Goal: Task Accomplishment & Management: Manage account settings

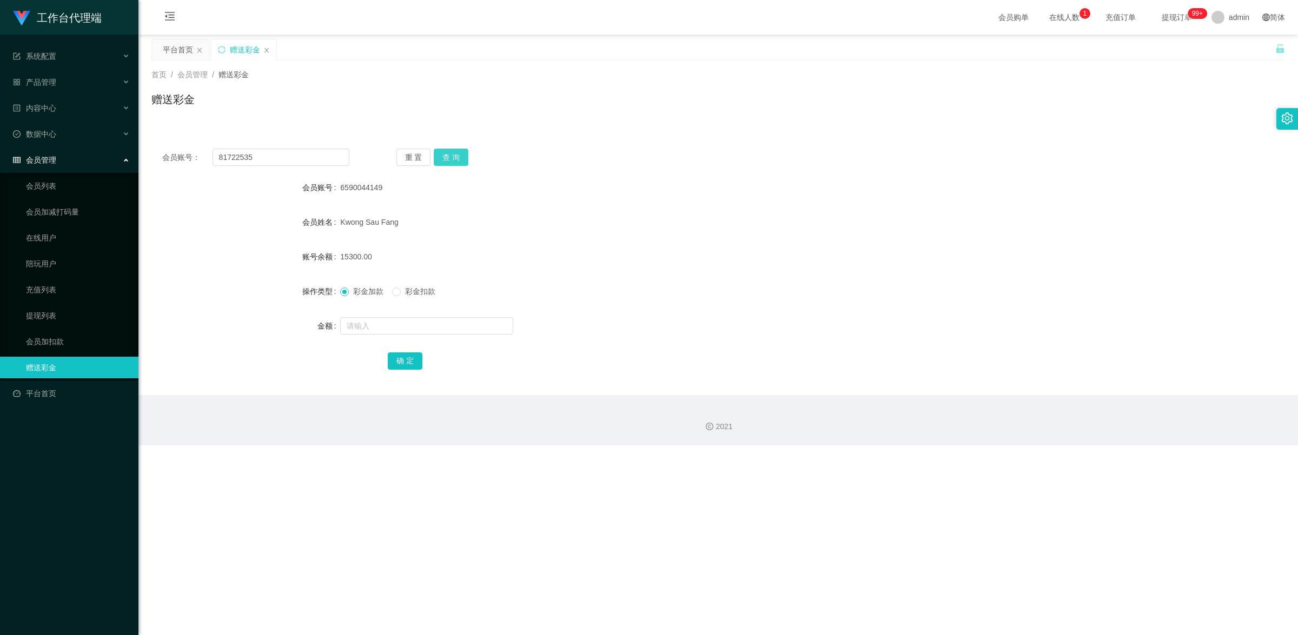
click at [443, 161] on button "查 询" at bounding box center [451, 157] width 35 height 17
drag, startPoint x: 264, startPoint y: 152, endPoint x: 165, endPoint y: 148, distance: 98.5
click at [165, 148] on div "会员账号： 81722535 重 置 查 询 会员账号 81722535 会员姓名 账号余额 2200.00 操作类型 彩金加款 彩金扣款 金额 确 定" at bounding box center [718, 266] width 1134 height 257
paste input "Khee8"
type input "Khee85"
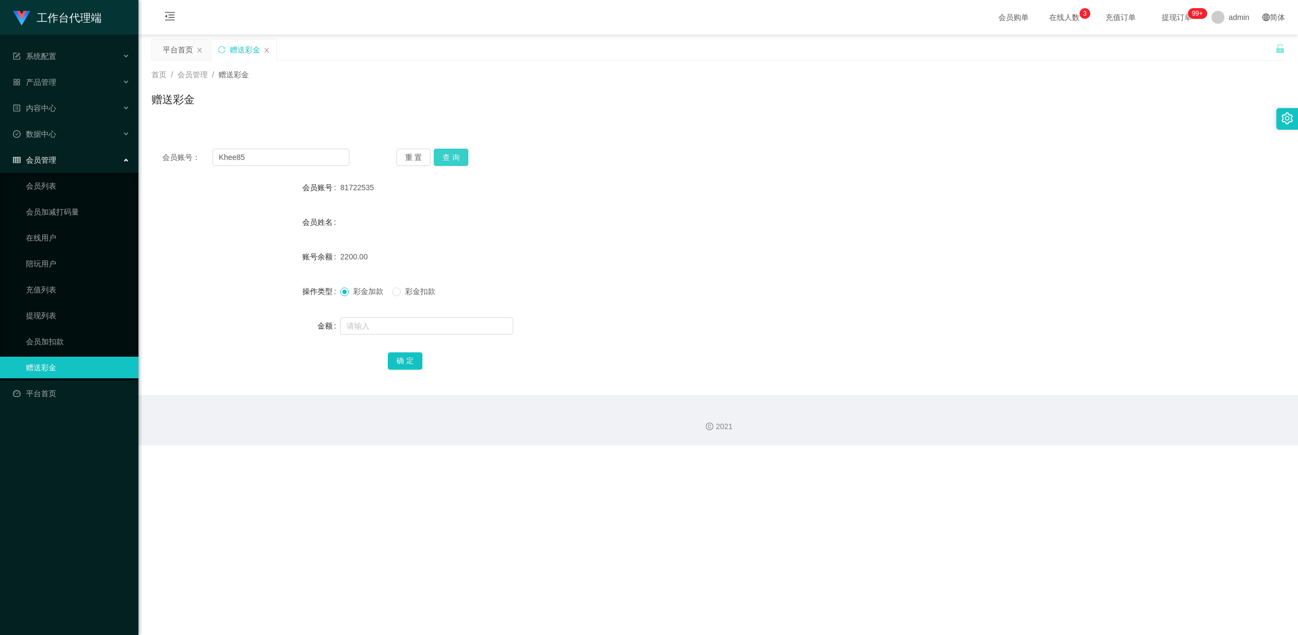
click at [452, 154] on button "查 询" at bounding box center [451, 157] width 35 height 17
click at [58, 293] on link "充值列表" at bounding box center [78, 290] width 104 height 22
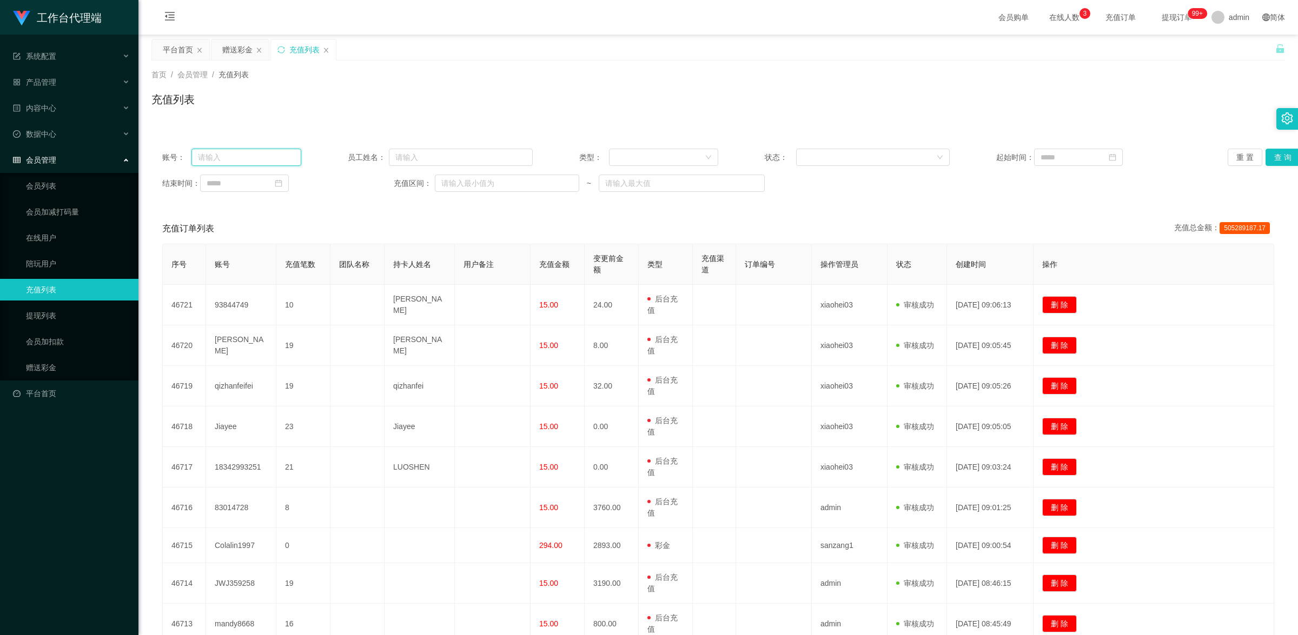
click at [224, 150] on input "text" at bounding box center [246, 157] width 110 height 17
paste input "Khee85"
click at [1277, 161] on button "查 询" at bounding box center [1282, 157] width 35 height 17
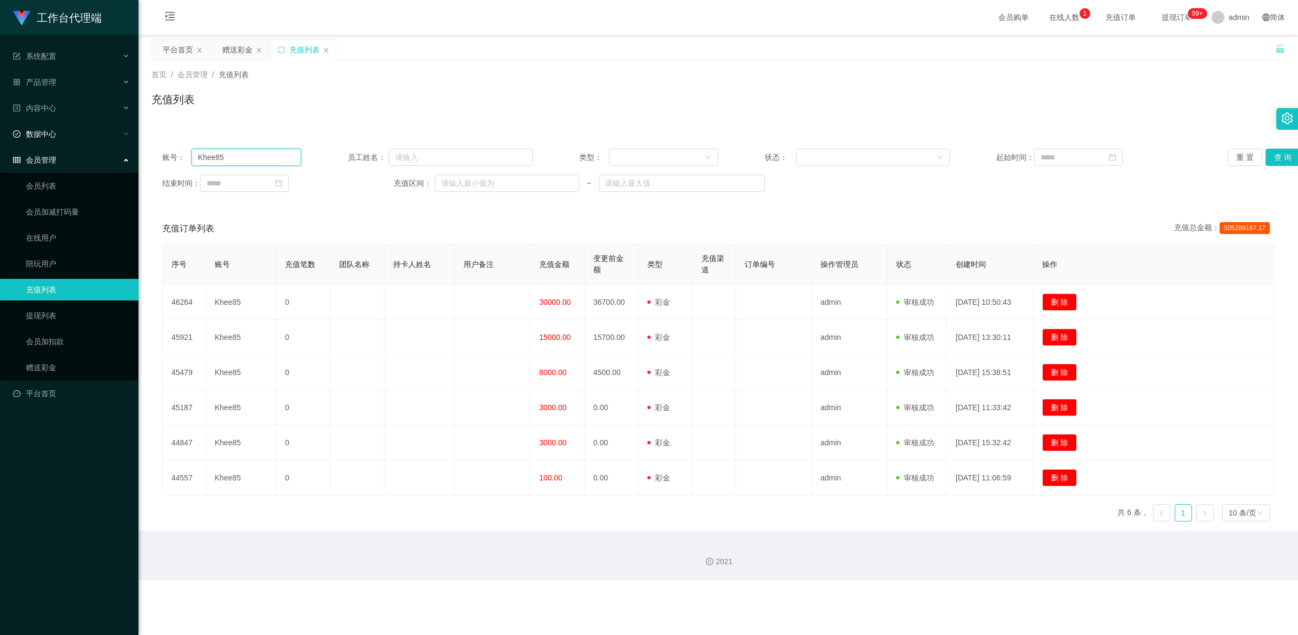
drag, startPoint x: 228, startPoint y: 162, endPoint x: 123, endPoint y: 137, distance: 108.5
click at [131, 137] on section "工作台代理端 系统配置 产品管理 内容中心 数据中心 会员管理 会员列表 会员加减打码量 在线用户 陪玩用户 充值列表 提现列表 会员加扣款 赠送彩金 平台首…" at bounding box center [649, 290] width 1298 height 581
paste input "3028178246"
type input "3028178246"
click at [1276, 155] on button "查 询" at bounding box center [1282, 157] width 35 height 17
